Goal: Information Seeking & Learning: Check status

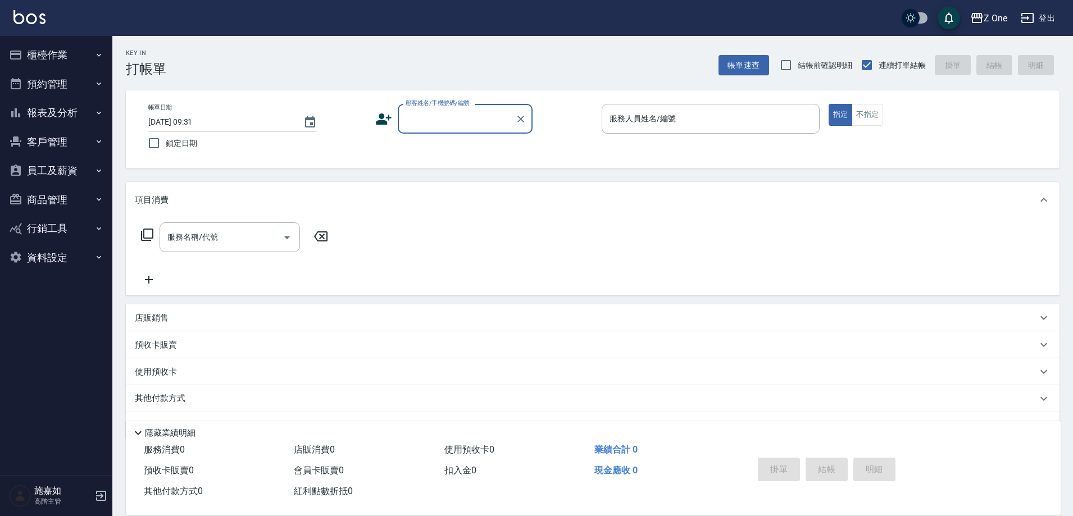
click at [71, 110] on button "報表及分析" at bounding box center [55, 112] width 103 height 29
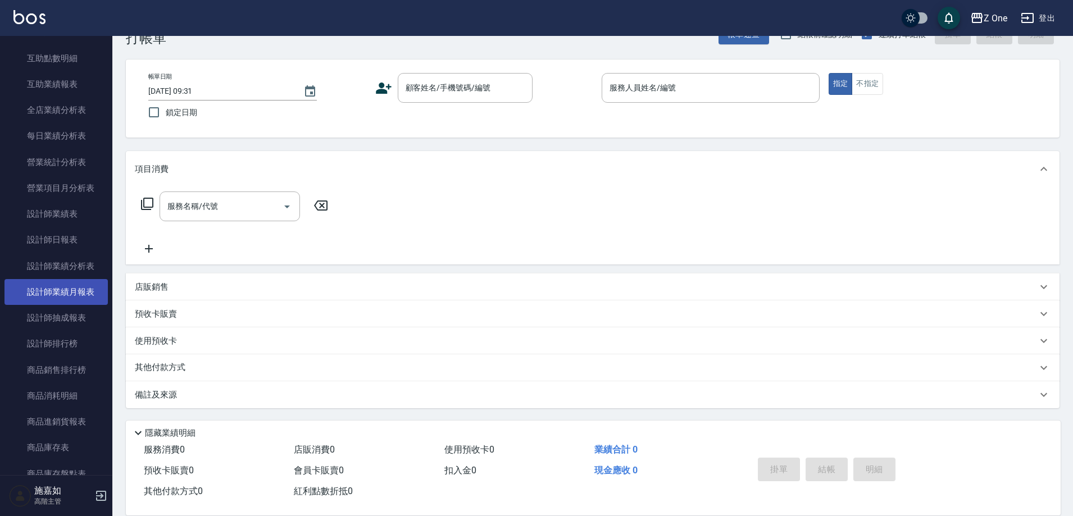
scroll to position [337, 0]
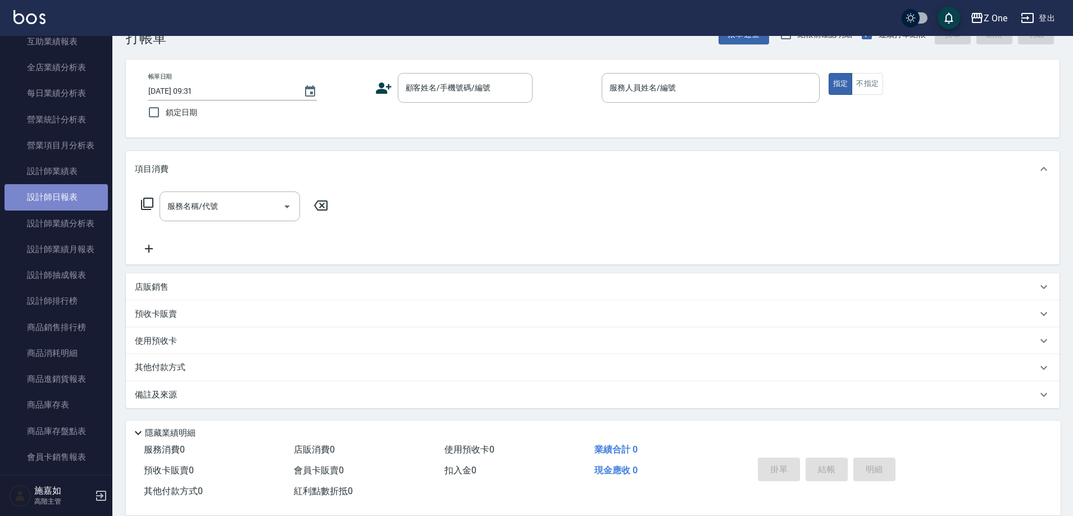
click at [58, 201] on link "設計師日報表" at bounding box center [55, 197] width 103 height 26
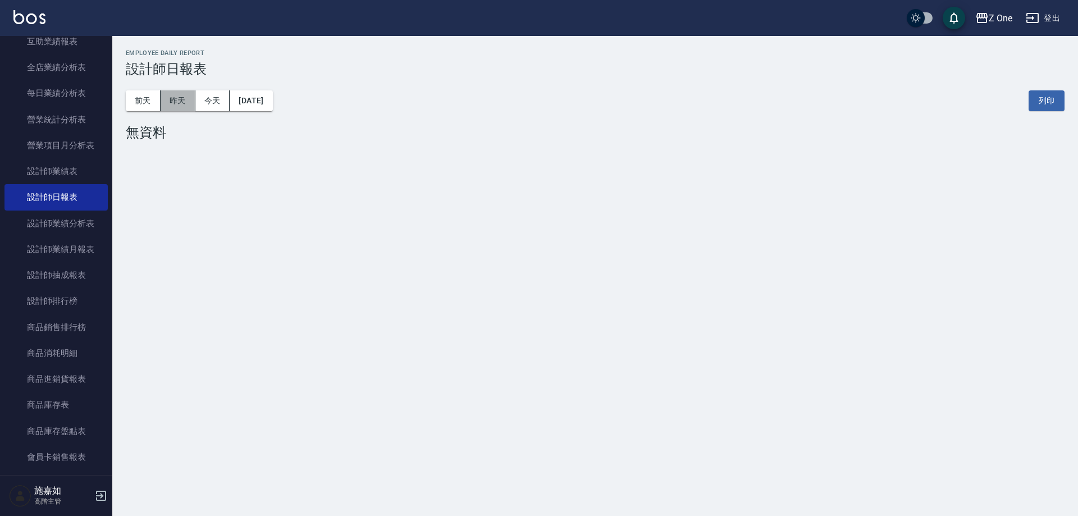
click at [177, 98] on button "昨天" at bounding box center [178, 100] width 35 height 21
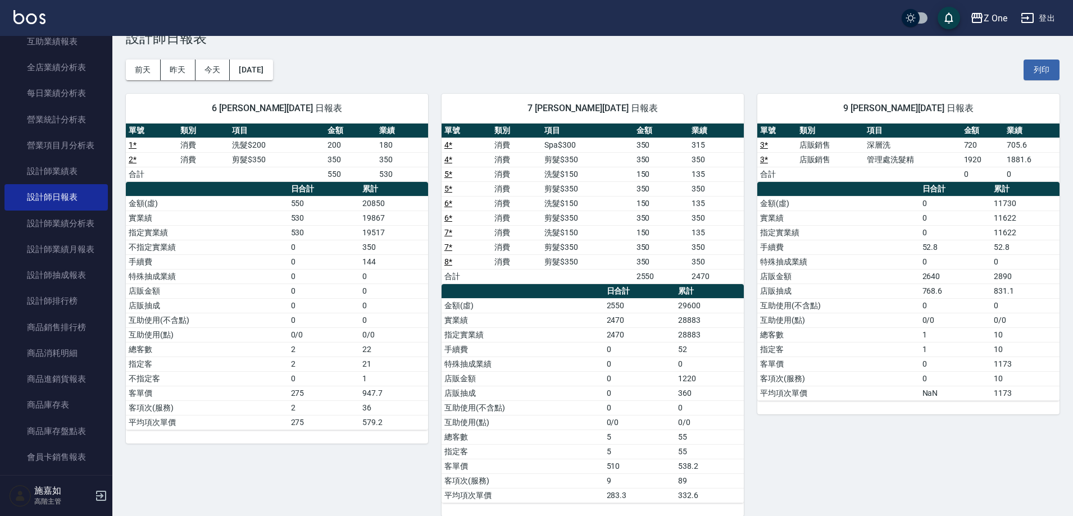
scroll to position [45, 0]
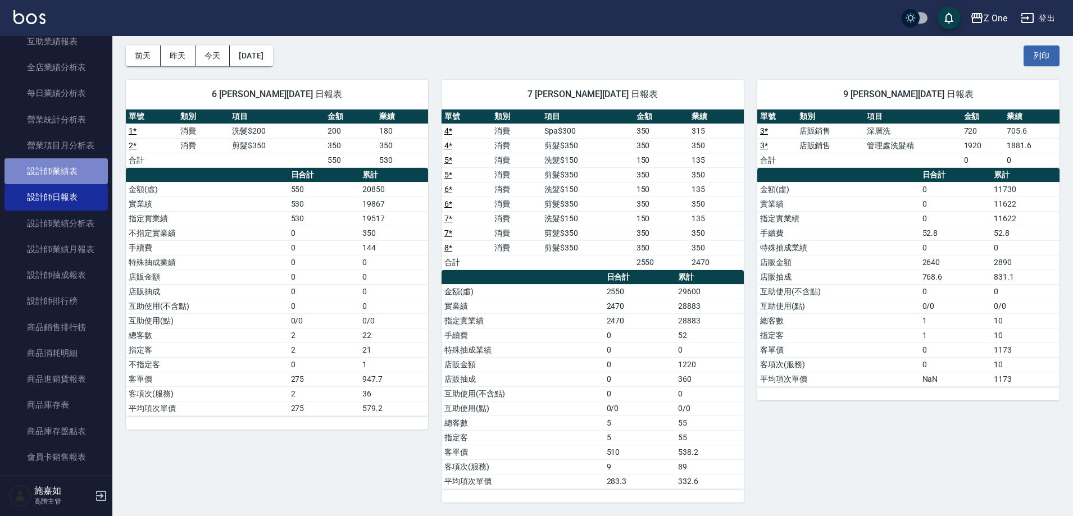
click at [62, 173] on link "設計師業績表" at bounding box center [55, 171] width 103 height 26
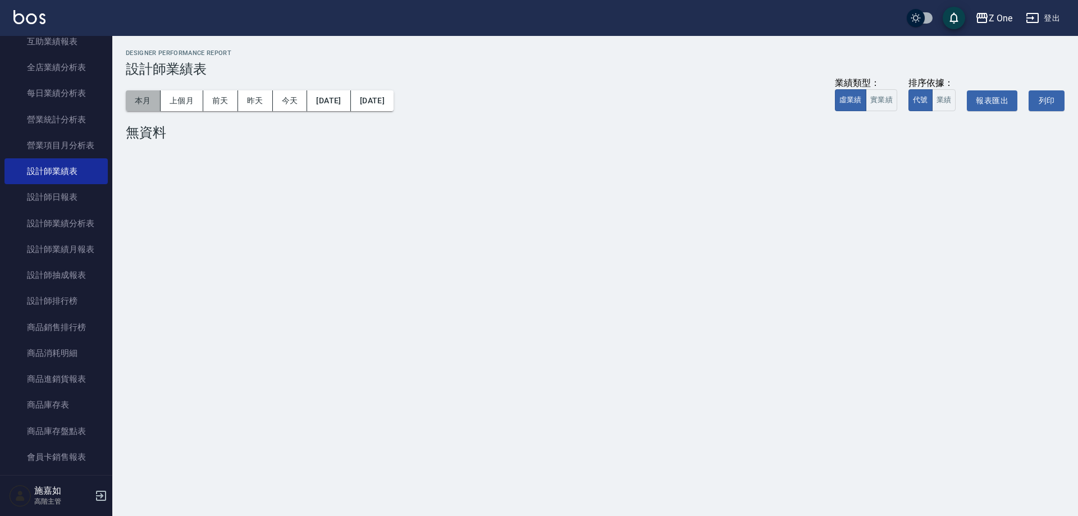
click at [142, 101] on button "本月" at bounding box center [143, 100] width 35 height 21
